Goal: Download file/media

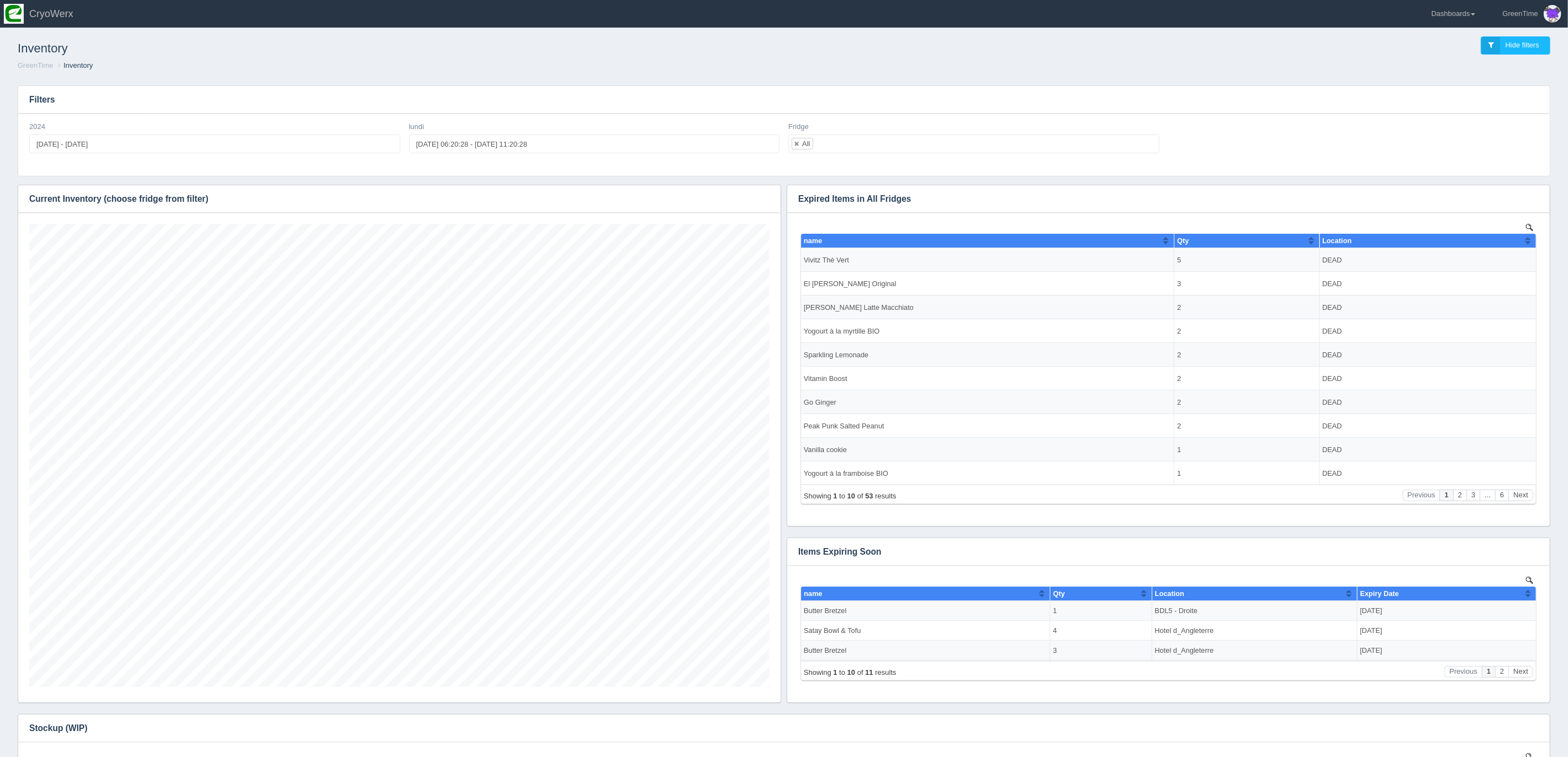
scroll to position [463, 740]
click at [766, 201] on icon "button" at bounding box center [765, 199] width 8 height 8
click at [735, 216] on link "Download CSV" at bounding box center [729, 215] width 89 height 16
drag, startPoint x: 1390, startPoint y: 46, endPoint x: 1427, endPoint y: 31, distance: 39.9
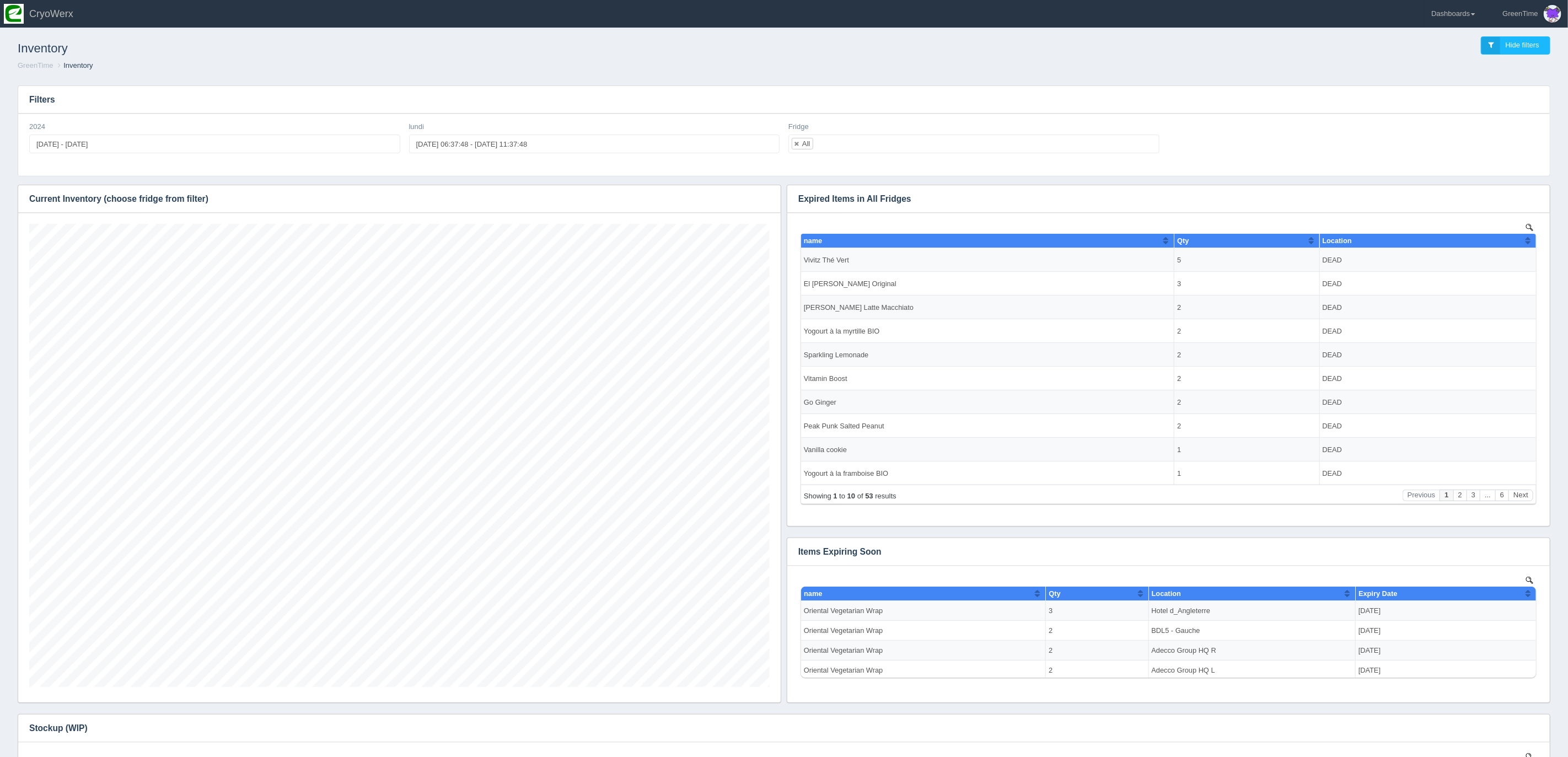
click at [1396, 44] on div "Inventory Hide filters" at bounding box center [784, 46] width 1550 height 30
click at [1461, 8] on link "Dashboards" at bounding box center [1453, 13] width 57 height 27
click at [1449, 80] on link "GreenTime" at bounding box center [1499, 80] width 149 height 22
drag, startPoint x: 1452, startPoint y: 166, endPoint x: 1437, endPoint y: 159, distance: 16.6
click at [1452, 166] on link "Sales" at bounding box center [1499, 166] width 149 height 22
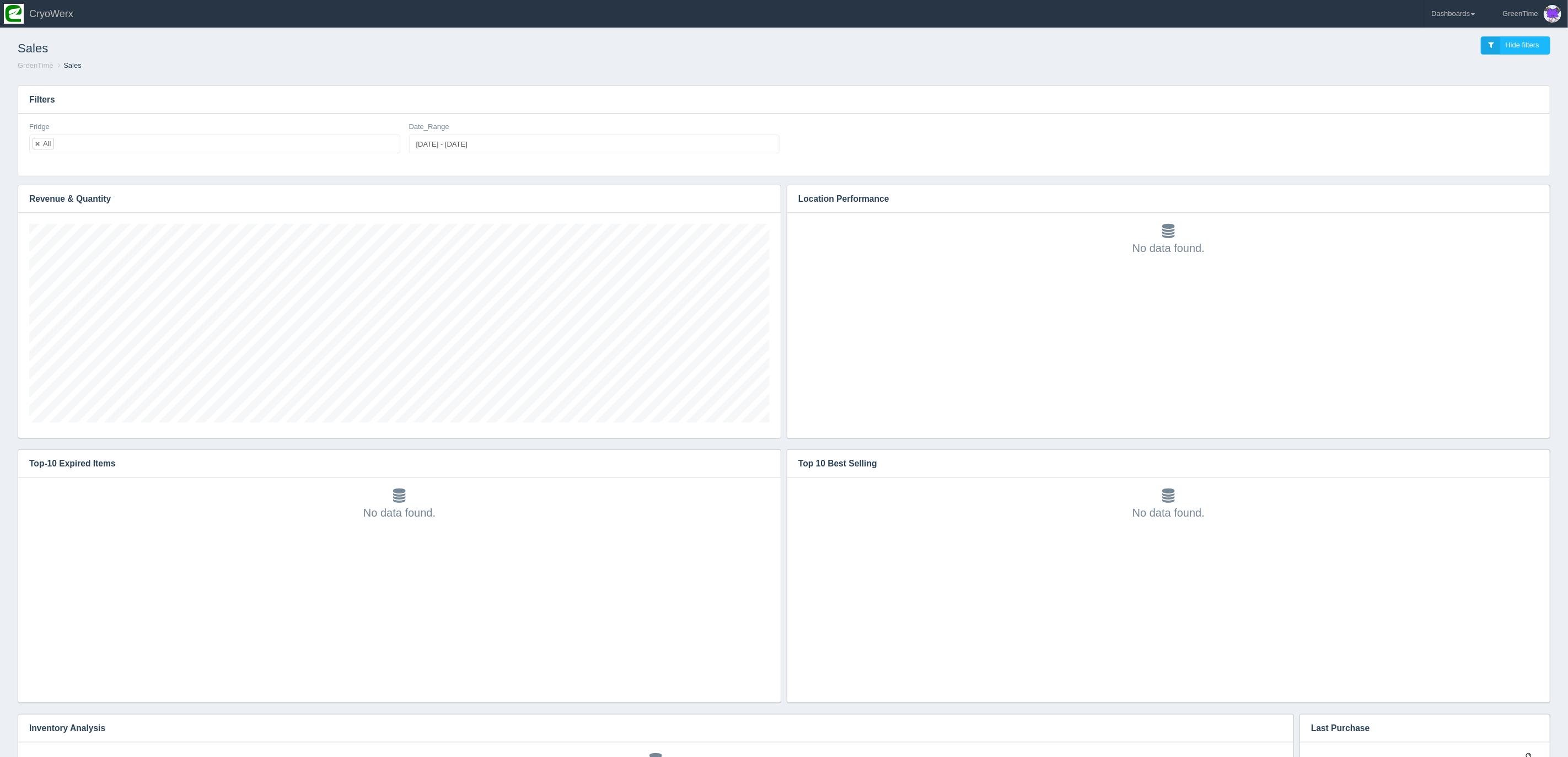
scroll to position [286, 1509]
click at [207, 74] on div "Sales Hide filters GreenTime Sales" at bounding box center [784, 54] width 1560 height 46
type input "[DATE]"
click at [442, 147] on input "[DATE] - [DATE]" at bounding box center [594, 144] width 371 height 19
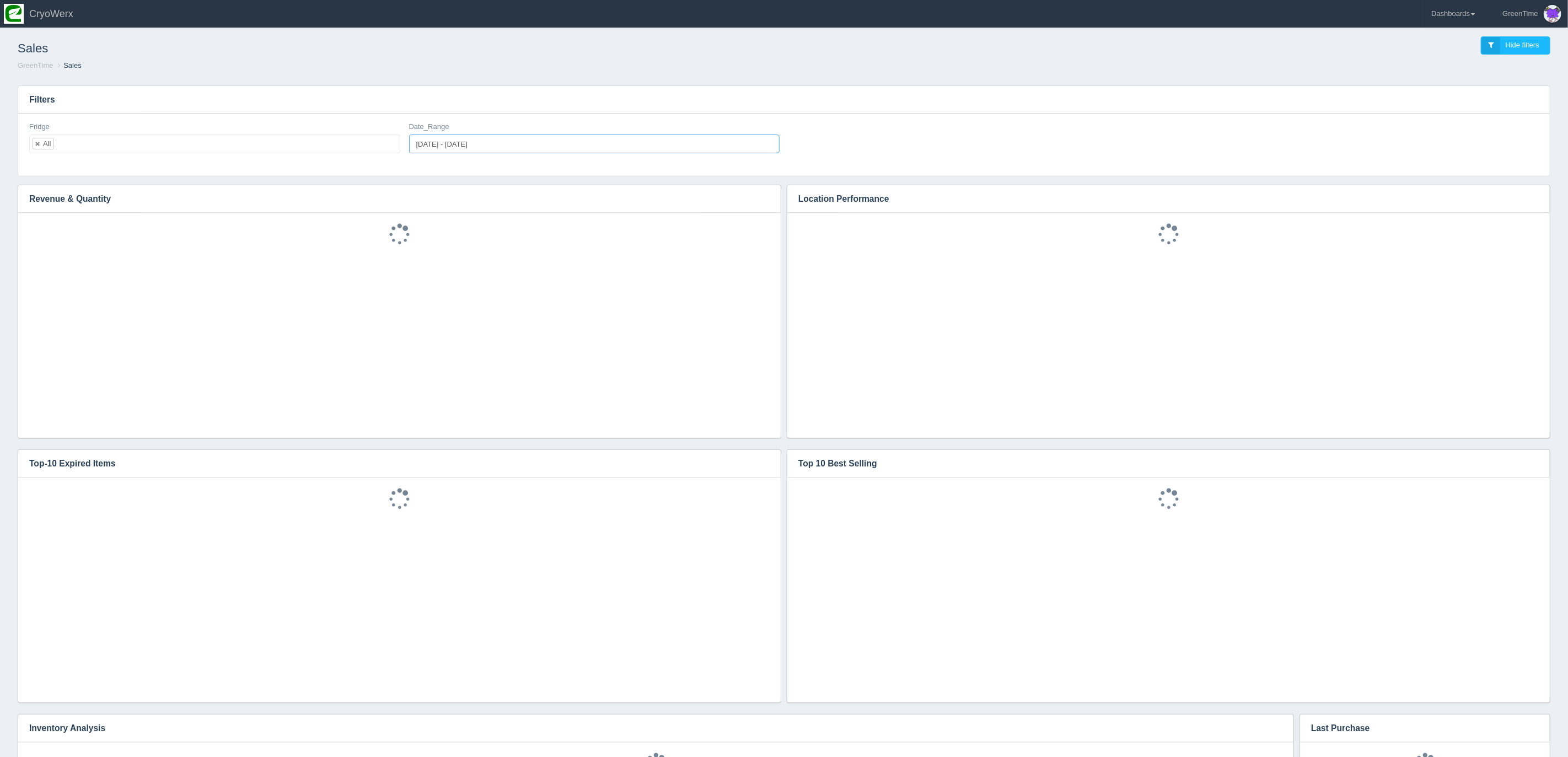
type input "[DATE]"
click at [450, 146] on input "[DATE] - [DATE]" at bounding box center [594, 144] width 371 height 19
click at [619, 121] on div "Fridge All No matches found All None SPARE Gunvor SPARE BDL5 - Gauche CRYOWerx …" at bounding box center [784, 145] width 1531 height 62
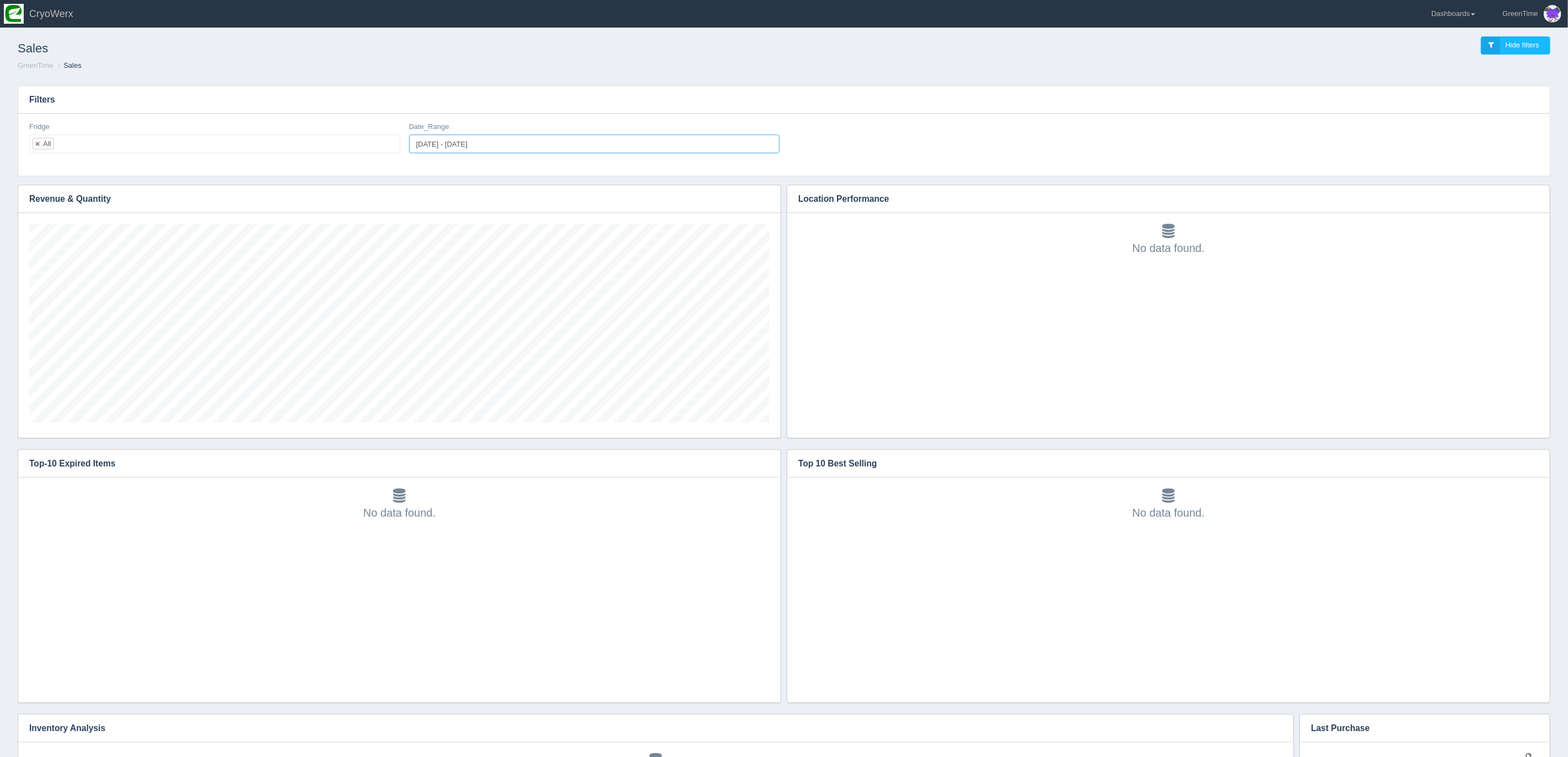
click at [440, 145] on input "[DATE] - [DATE]" at bounding box center [594, 144] width 371 height 19
type input "[DATE]"
type input "[DATE] - [DATE]"
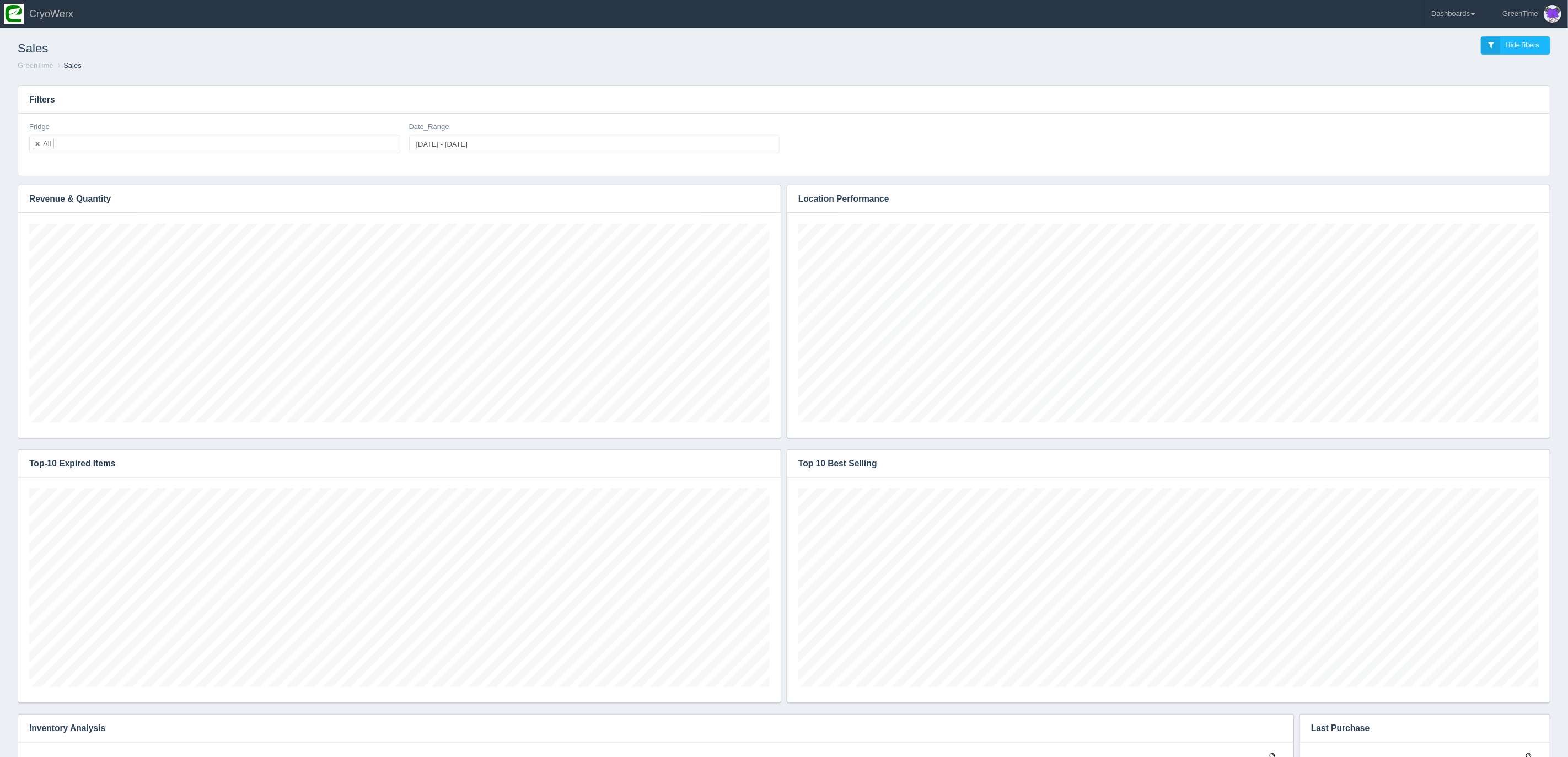
click at [1107, 103] on h3 "Filters" at bounding box center [784, 99] width 1531 height 27
click at [882, 89] on h3 "Filters" at bounding box center [784, 99] width 1531 height 27
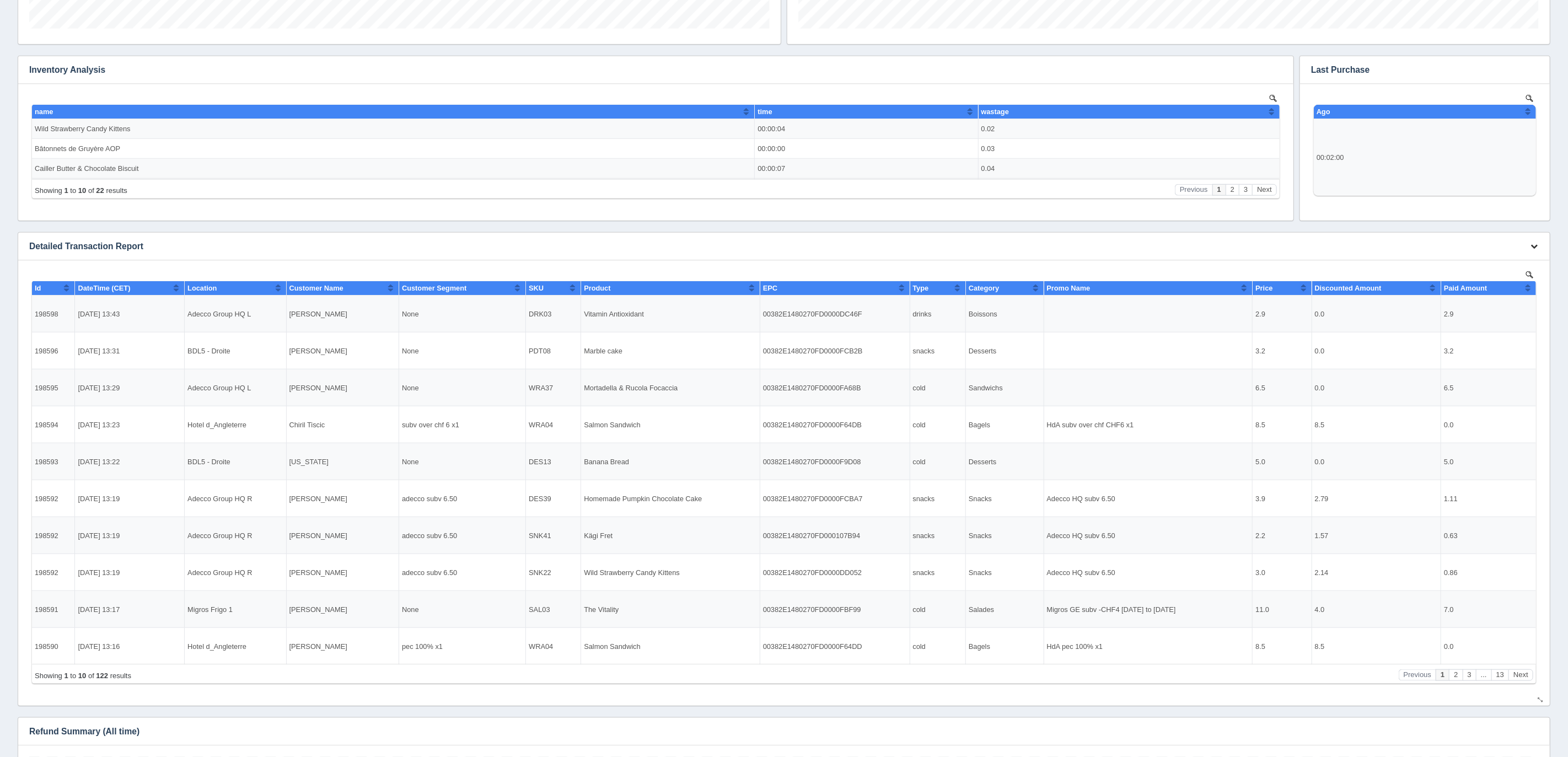
click at [1534, 248] on icon "button" at bounding box center [1534, 247] width 8 height 8
click at [1495, 264] on link "Download CSV" at bounding box center [1497, 262] width 89 height 16
